Goal: Task Accomplishment & Management: Manage account settings

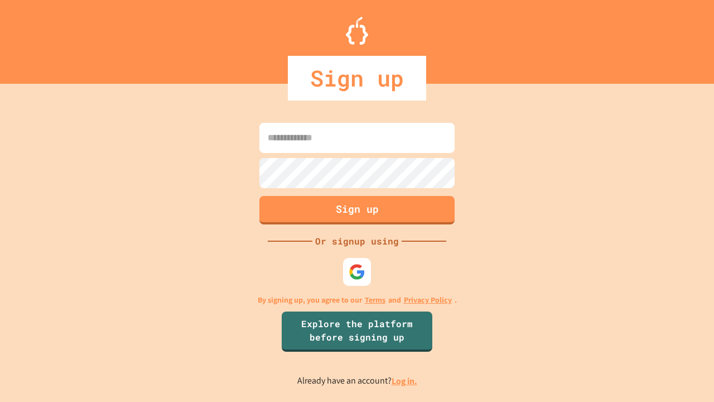
click at [405, 380] on link "Log in." at bounding box center [405, 381] width 26 height 12
